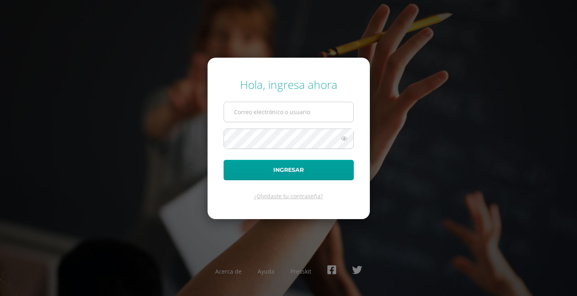
click at [271, 112] on input "text" at bounding box center [289, 112] width 130 height 20
type input "[PERSON_NAME][EMAIL_ADDRESS][DOMAIN_NAME]"
click at [224, 160] on button "Ingresar" at bounding box center [289, 170] width 130 height 20
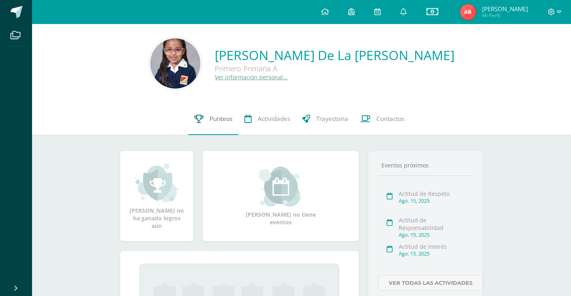
click at [217, 119] on span "Punteos" at bounding box center [221, 119] width 23 height 8
click at [556, 9] on span at bounding box center [555, 12] width 14 height 9
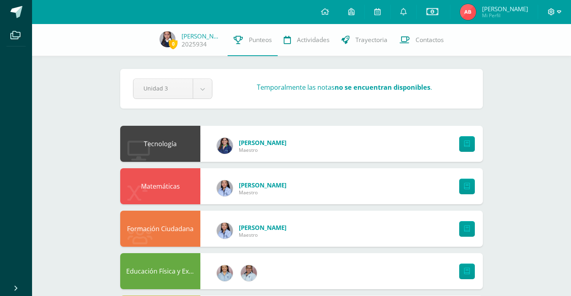
click at [553, 8] on icon at bounding box center [551, 11] width 7 height 7
click at [526, 54] on span "Cerrar sesión" at bounding box center [534, 55] width 36 height 8
click at [551, 14] on icon at bounding box center [551, 11] width 7 height 7
click at [561, 11] on div at bounding box center [555, 12] width 33 height 24
click at [558, 12] on icon at bounding box center [559, 11] width 4 height 3
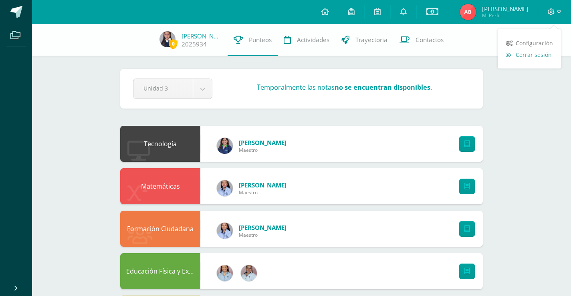
click at [534, 54] on span "Cerrar sesión" at bounding box center [534, 55] width 36 height 8
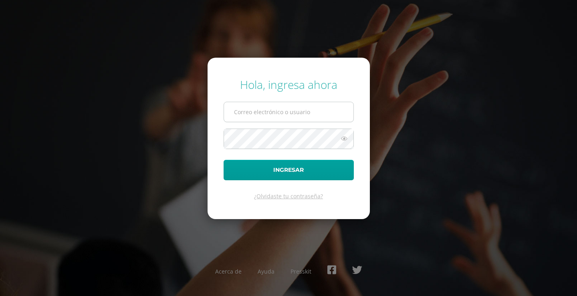
click at [272, 111] on input "text" at bounding box center [289, 112] width 130 height 20
type input "2025934@colegiobelga.edu.gt"
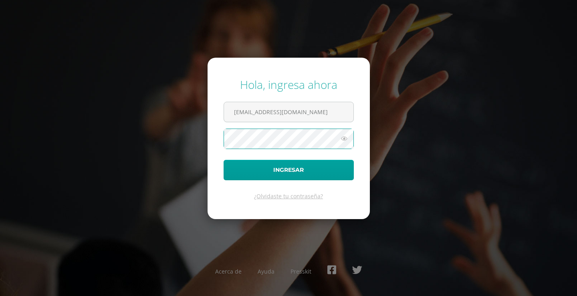
click at [224, 160] on button "Ingresar" at bounding box center [289, 170] width 130 height 20
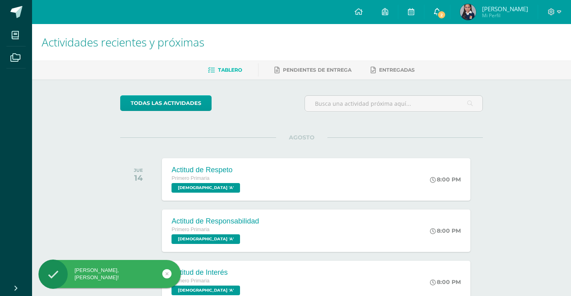
click at [446, 13] on span "2" at bounding box center [442, 14] width 9 height 9
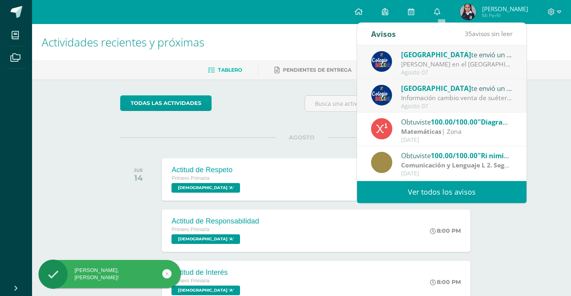
click at [432, 59] on span "[GEOGRAPHIC_DATA]" at bounding box center [436, 54] width 70 height 9
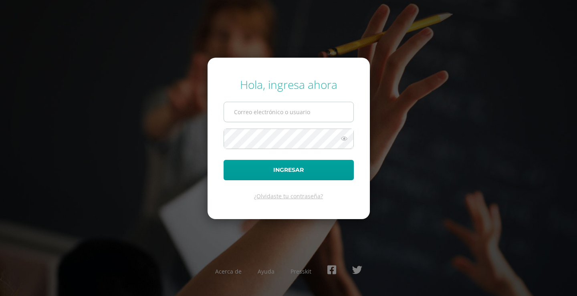
click at [289, 111] on input "text" at bounding box center [289, 112] width 130 height 20
type input "2025934@colegiobelga.edu.gt"
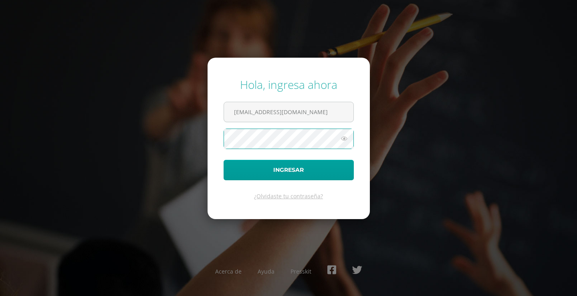
click at [224, 160] on button "Ingresar" at bounding box center [289, 170] width 130 height 20
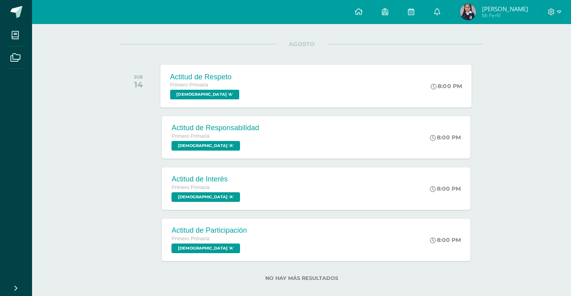
scroll to position [104, 0]
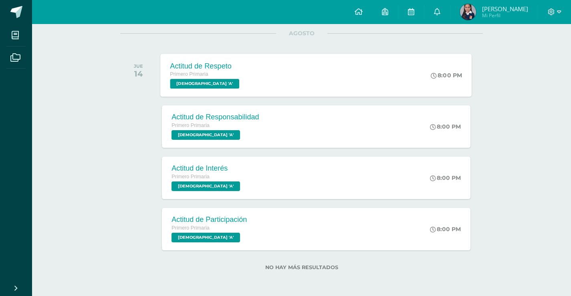
click at [258, 82] on div "Actitud de Respeto Primero Primaria [DEMOGRAPHIC_DATA] 'A' 8:00 PM Actitud de R…" at bounding box center [317, 75] width 312 height 43
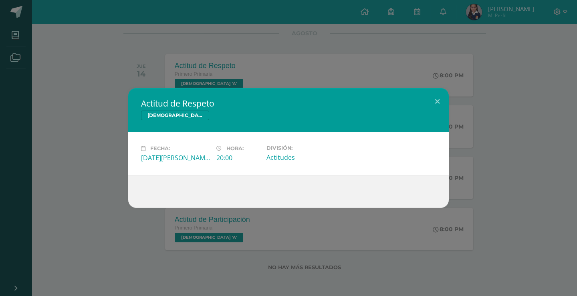
click at [518, 105] on div "Actitud de Respeto Evangelización Fecha: Jueves 14 de Agosto Hora: 20:00 Divisi…" at bounding box center [288, 148] width 571 height 120
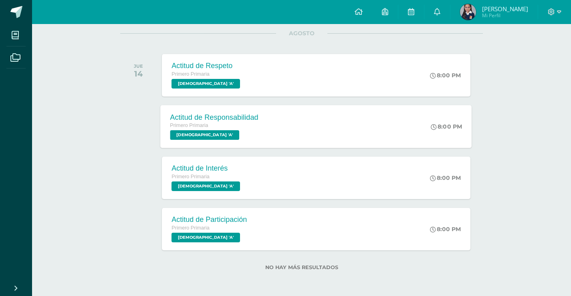
click at [254, 128] on div "Primero Primaria" at bounding box center [214, 126] width 88 height 9
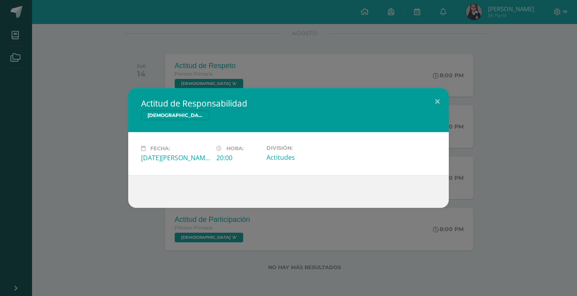
click at [541, 142] on div "Actitud de Responsabilidad Evangelización Fecha: Jueves 14 de Agosto Hora: 20:0…" at bounding box center [288, 148] width 571 height 120
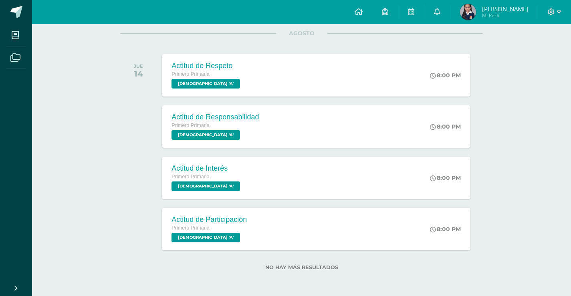
click at [473, 14] on img at bounding box center [468, 12] width 16 height 16
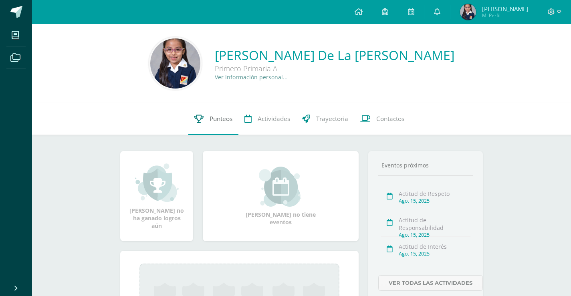
click at [206, 117] on link "Punteos" at bounding box center [213, 119] width 50 height 32
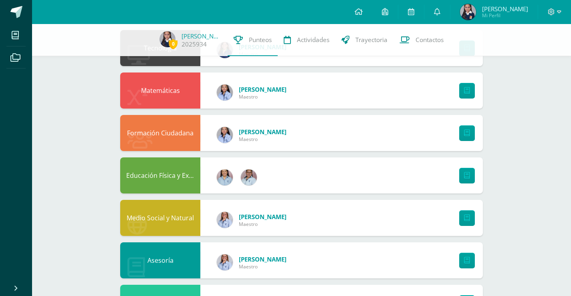
scroll to position [120, 0]
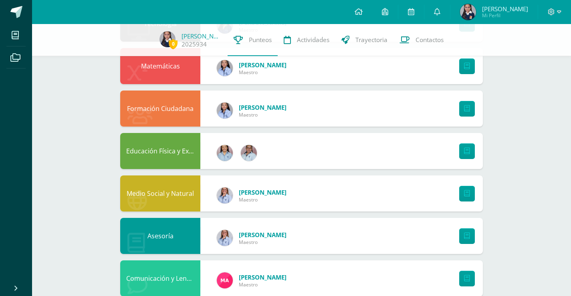
click at [253, 114] on span "Maestro" at bounding box center [263, 114] width 48 height 7
click at [288, 112] on div "Formación Ciudadana Kathia Maestro" at bounding box center [301, 109] width 363 height 36
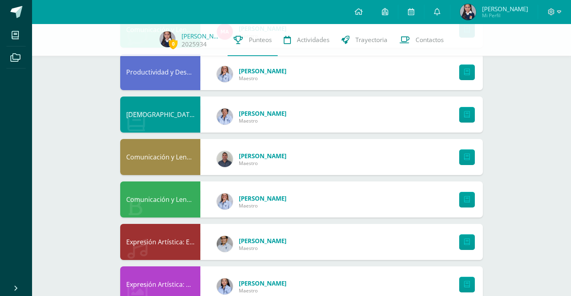
scroll to position [434, 0]
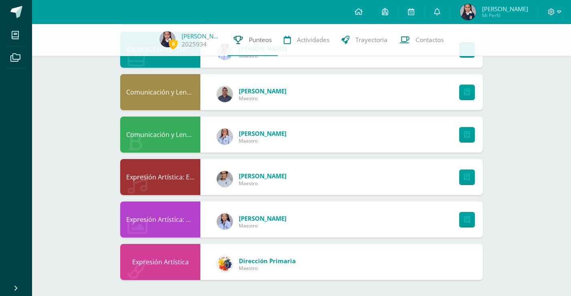
click at [249, 41] on span "Punteos" at bounding box center [260, 40] width 23 height 8
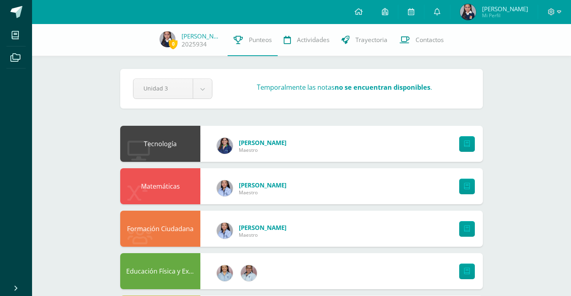
click at [503, 14] on span "Mi Perfil" at bounding box center [505, 15] width 46 height 7
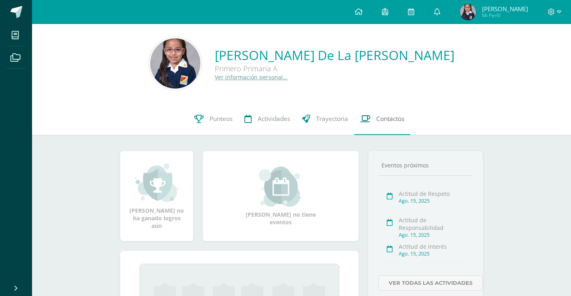
click at [391, 126] on link "Contactos" at bounding box center [383, 119] width 56 height 32
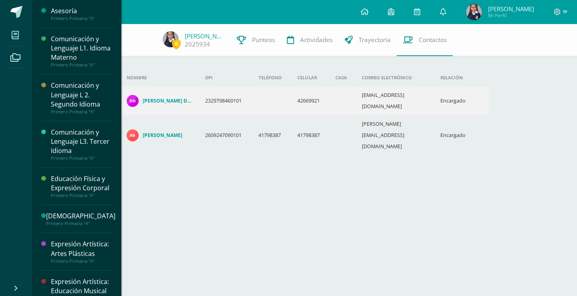
click at [20, 29] on span at bounding box center [15, 35] width 18 height 18
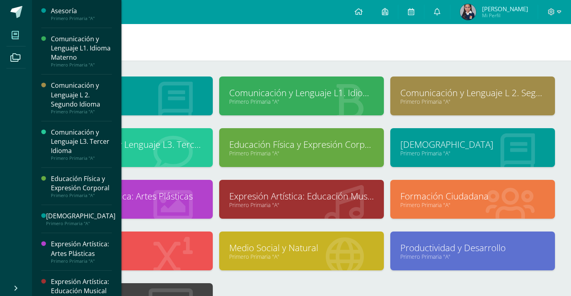
click at [276, 52] on h1 "Mis cursos" at bounding box center [302, 42] width 520 height 36
click at [517, 50] on h1 "Mis cursos" at bounding box center [302, 42] width 520 height 36
click at [423, 38] on h1 "Mis cursos" at bounding box center [302, 42] width 520 height 36
click at [396, 13] on link at bounding box center [386, 12] width 26 height 24
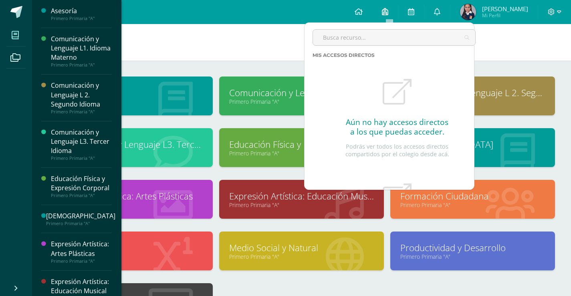
click at [391, 17] on link at bounding box center [386, 12] width 26 height 24
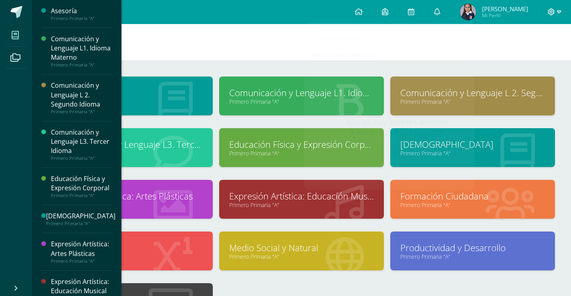
click at [560, 12] on icon at bounding box center [559, 11] width 4 height 7
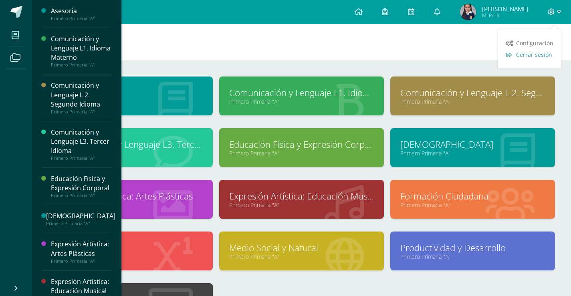
click at [533, 52] on span "Cerrar sesión" at bounding box center [535, 55] width 36 height 8
